Goal: Task Accomplishment & Management: Complete application form

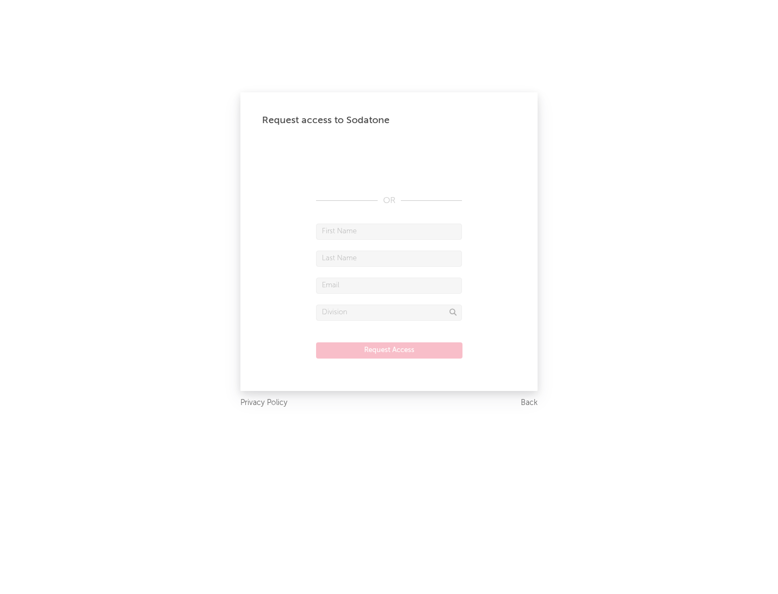
click at [389, 231] on input "text" at bounding box center [389, 232] width 146 height 16
type input "[PERSON_NAME]"
click at [389, 258] on input "text" at bounding box center [389, 259] width 146 height 16
type input "[PERSON_NAME]"
click at [389, 285] on input "text" at bounding box center [389, 286] width 146 height 16
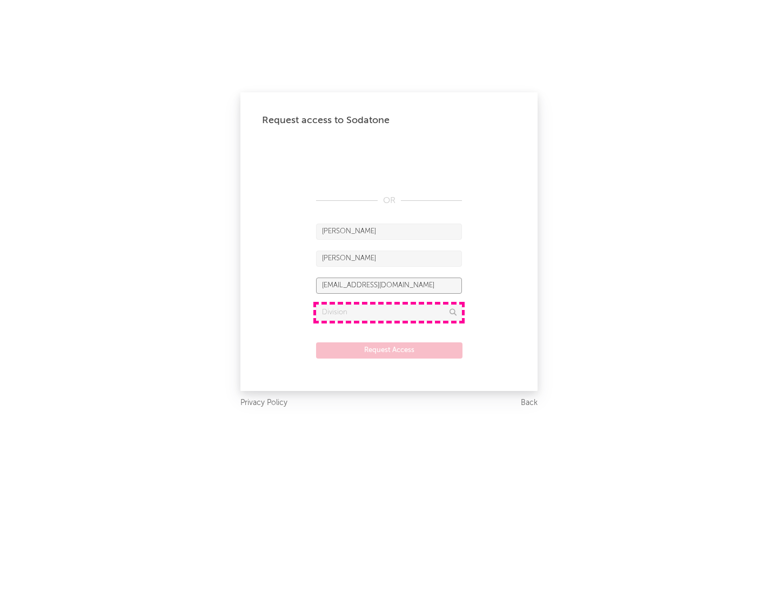
type input "[EMAIL_ADDRESS][DOMAIN_NAME]"
click at [389, 312] on input "text" at bounding box center [389, 313] width 146 height 16
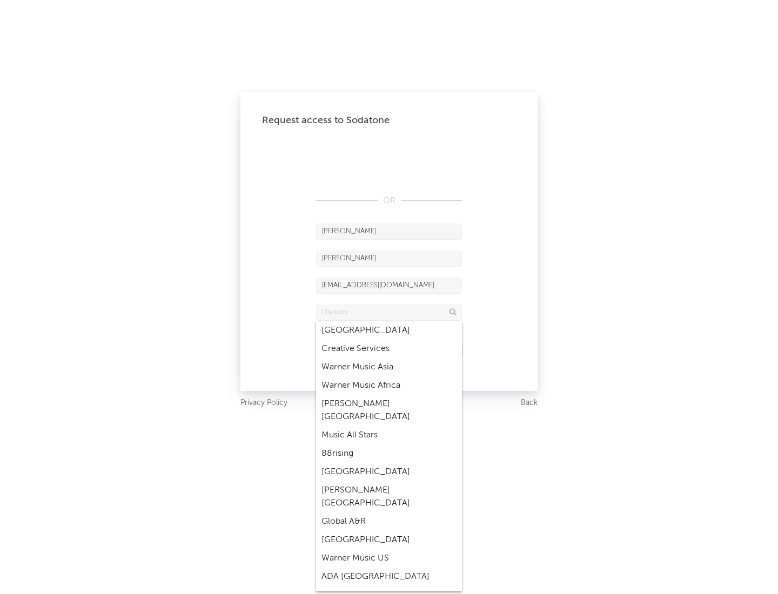
click at [386, 426] on div "Music All Stars" at bounding box center [389, 435] width 146 height 18
type input "Music All Stars"
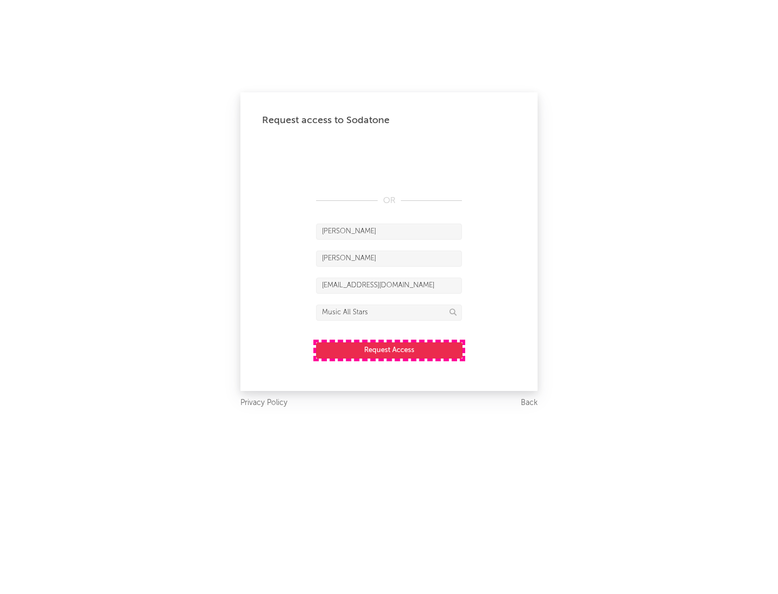
click at [389, 350] on button "Request Access" at bounding box center [389, 350] width 146 height 16
